Goal: Task Accomplishment & Management: Use online tool/utility

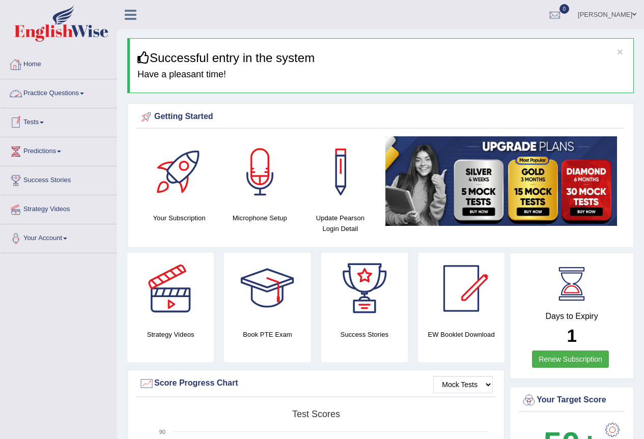
click at [45, 124] on link "Tests" at bounding box center [59, 120] width 116 height 25
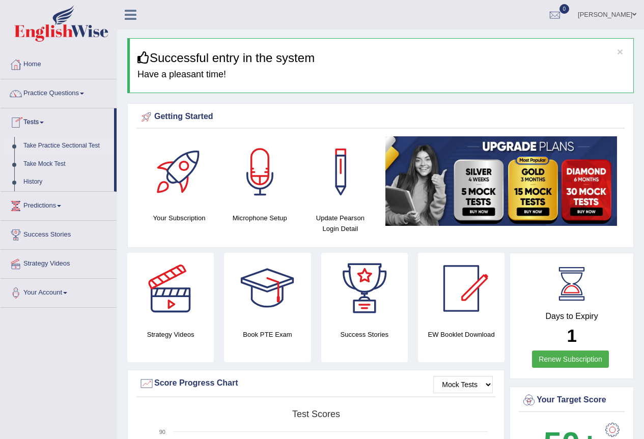
click at [53, 143] on link "Take Practice Sectional Test" at bounding box center [66, 146] width 95 height 18
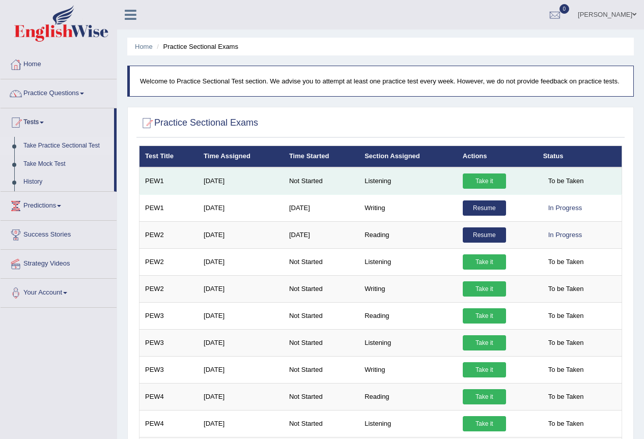
click at [482, 184] on link "Take it" at bounding box center [484, 181] width 43 height 15
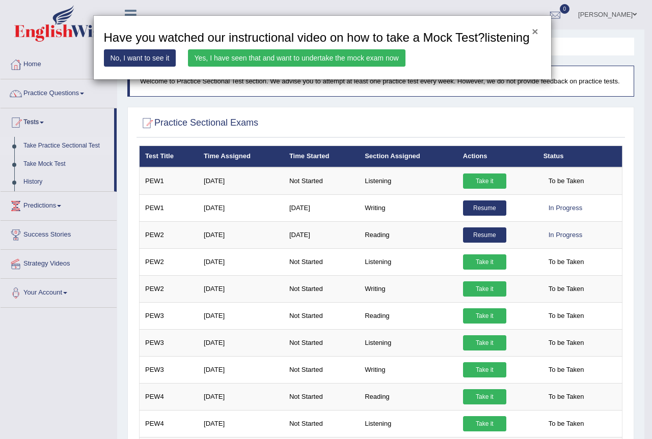
click at [536, 35] on button "×" at bounding box center [534, 31] width 6 height 11
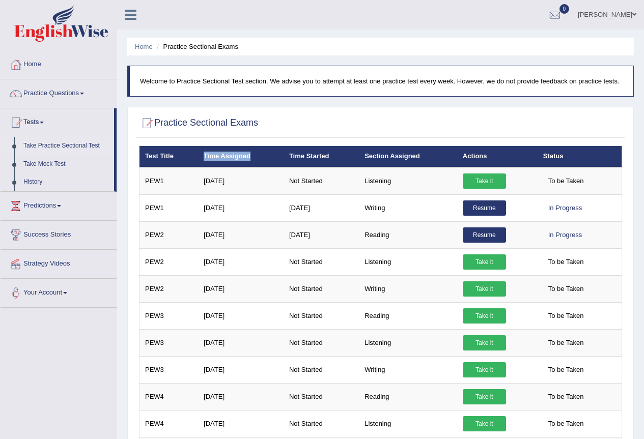
drag, startPoint x: 203, startPoint y: 154, endPoint x: 257, endPoint y: 153, distance: 54.0
click at [257, 153] on th "Time Assigned" at bounding box center [241, 156] width 86 height 21
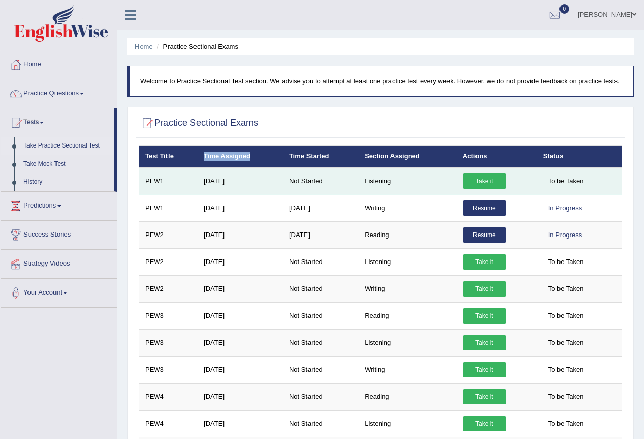
click at [485, 184] on link "Take it" at bounding box center [484, 181] width 43 height 15
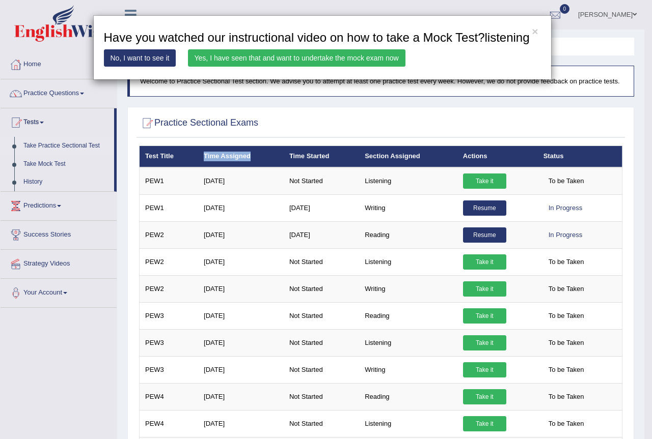
click at [299, 60] on link "Yes, I have seen that and want to undertake the mock exam now" at bounding box center [296, 57] width 217 height 17
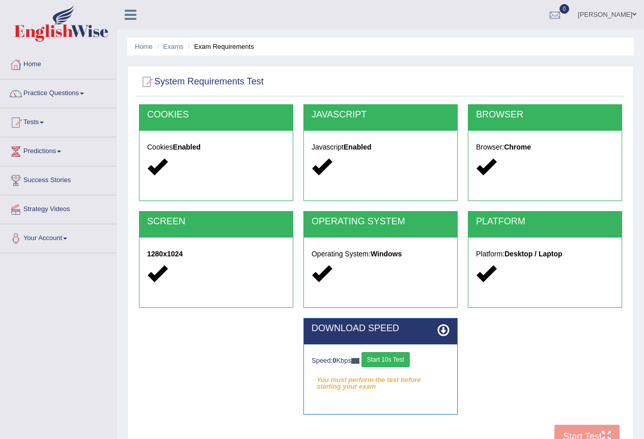
click at [390, 360] on button "Start 10s Test" at bounding box center [385, 359] width 48 height 15
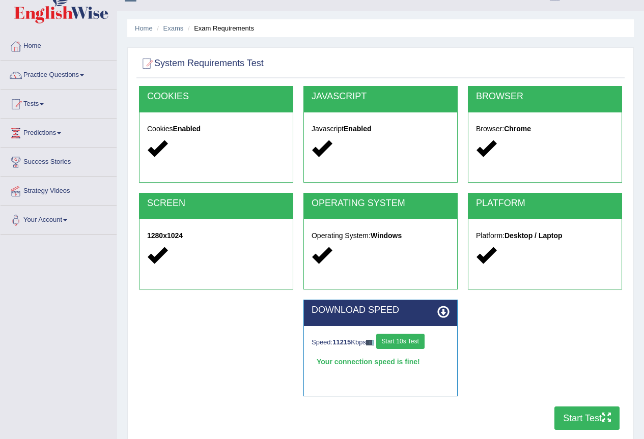
scroll to position [51, 0]
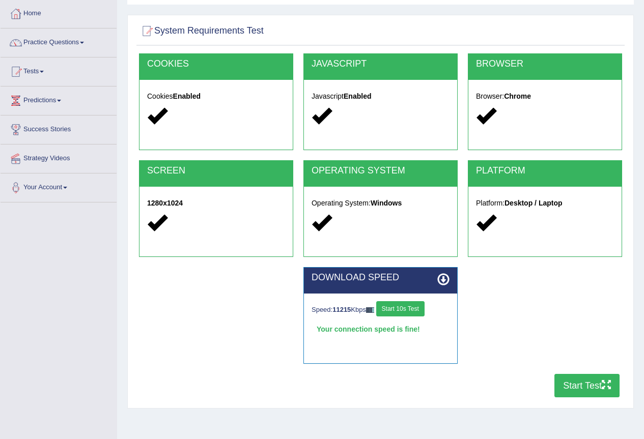
click at [588, 387] on button "Start Test" at bounding box center [586, 385] width 65 height 23
click at [42, 77] on link "Tests" at bounding box center [59, 70] width 116 height 25
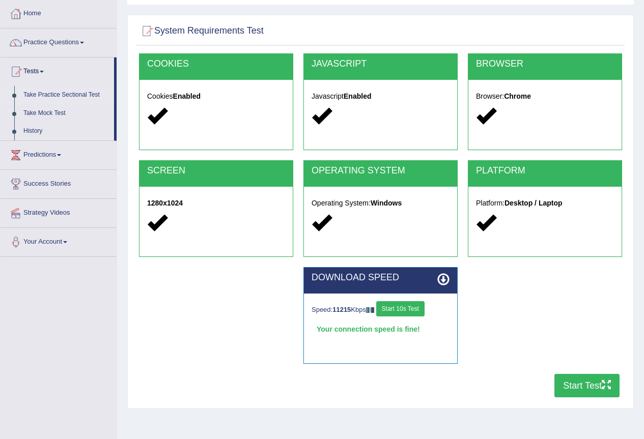
click at [53, 93] on link "Take Practice Sectional Test" at bounding box center [66, 95] width 95 height 18
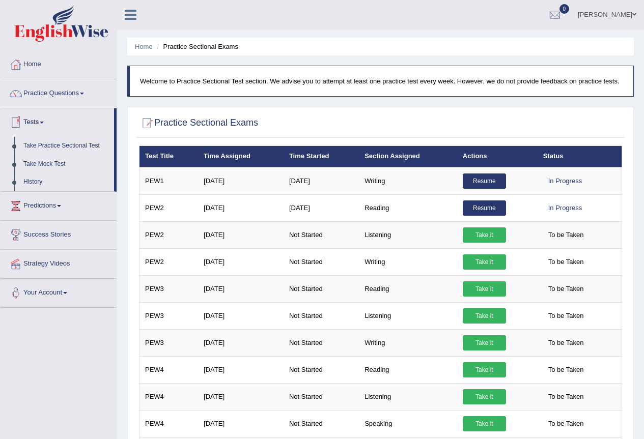
click at [30, 181] on link "History" at bounding box center [66, 182] width 95 height 18
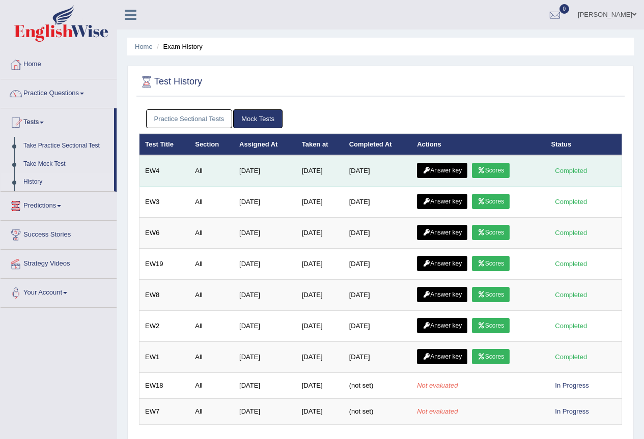
click at [506, 172] on link "Scores" at bounding box center [491, 170] width 38 height 15
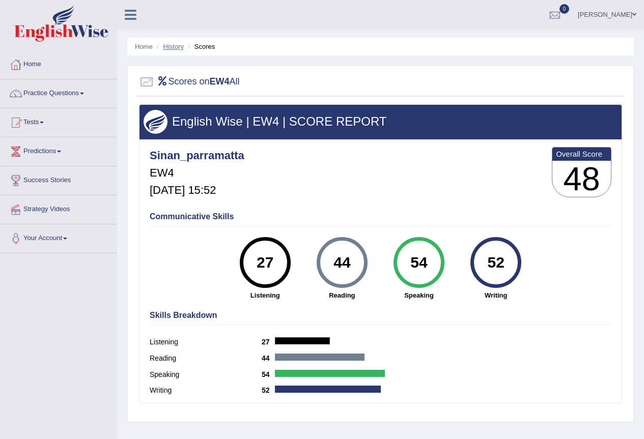
click at [177, 49] on link "History" at bounding box center [173, 47] width 20 height 8
